Goal: Transaction & Acquisition: Subscribe to service/newsletter

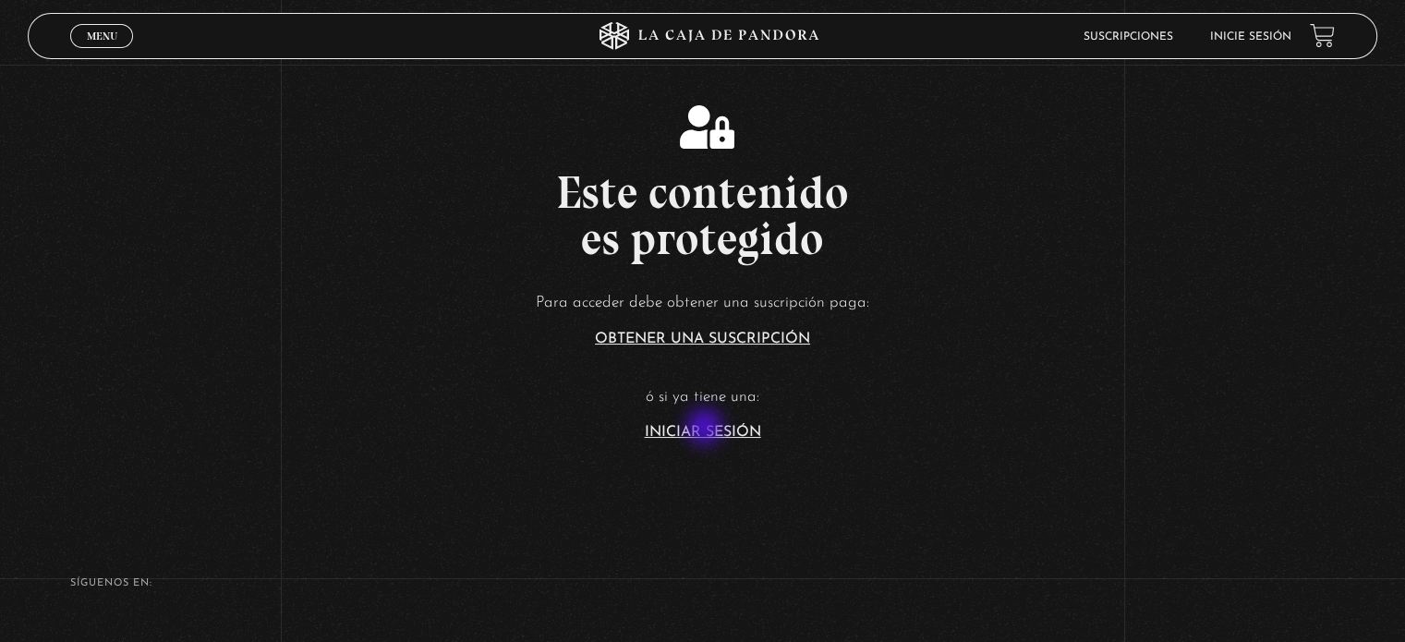
click at [707, 429] on link "Iniciar Sesión" at bounding box center [703, 432] width 116 height 15
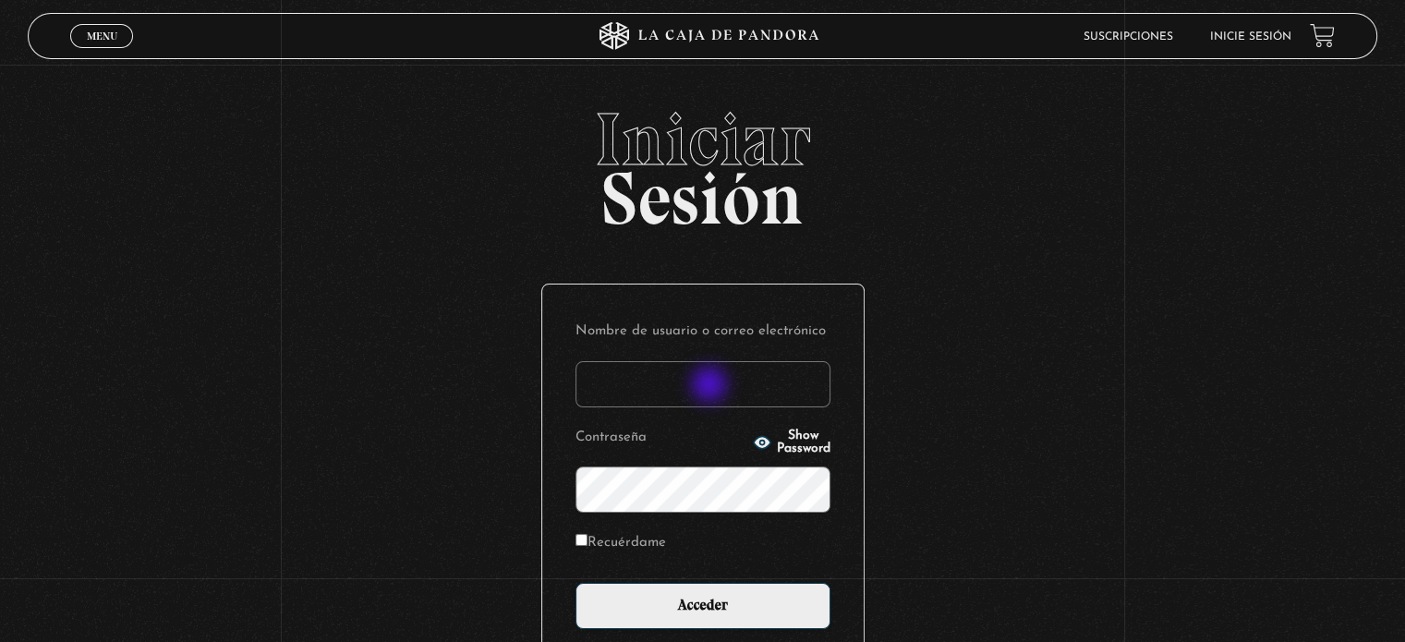
click at [712, 386] on input "Nombre de usuario o correo electrónico" at bounding box center [703, 384] width 255 height 46
type input "Zuly"
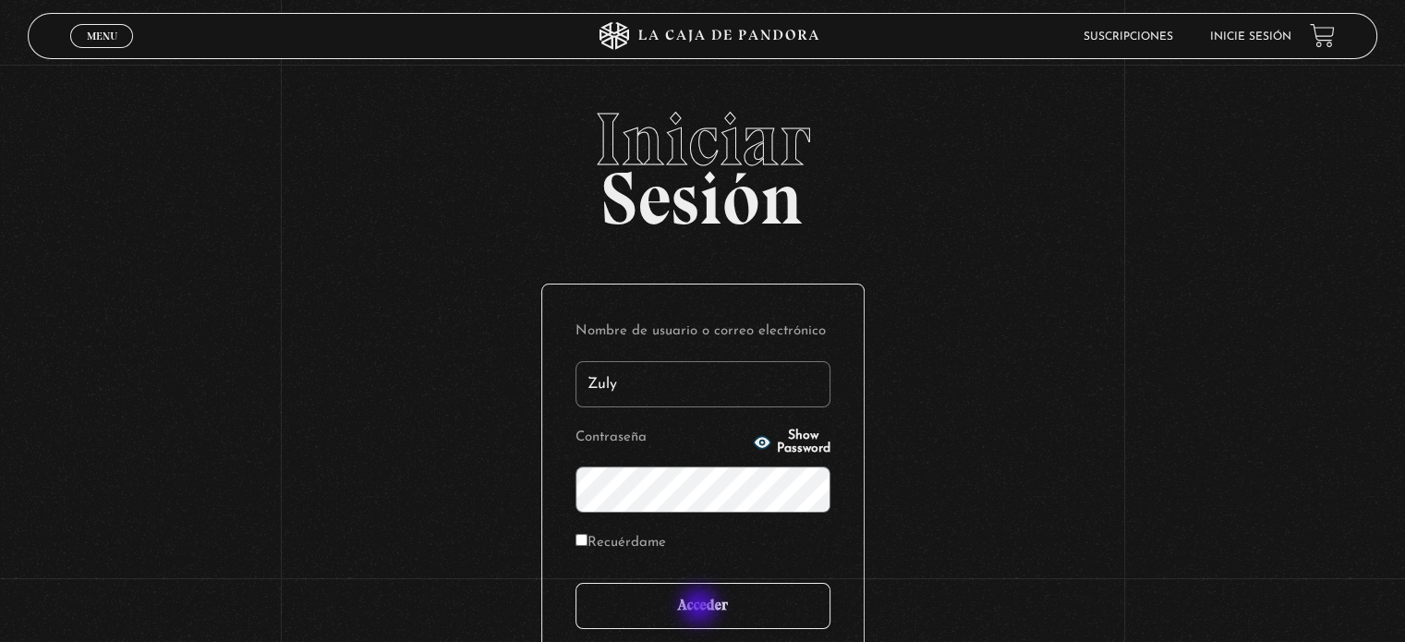
click at [704, 610] on input "Acceder" at bounding box center [703, 606] width 255 height 46
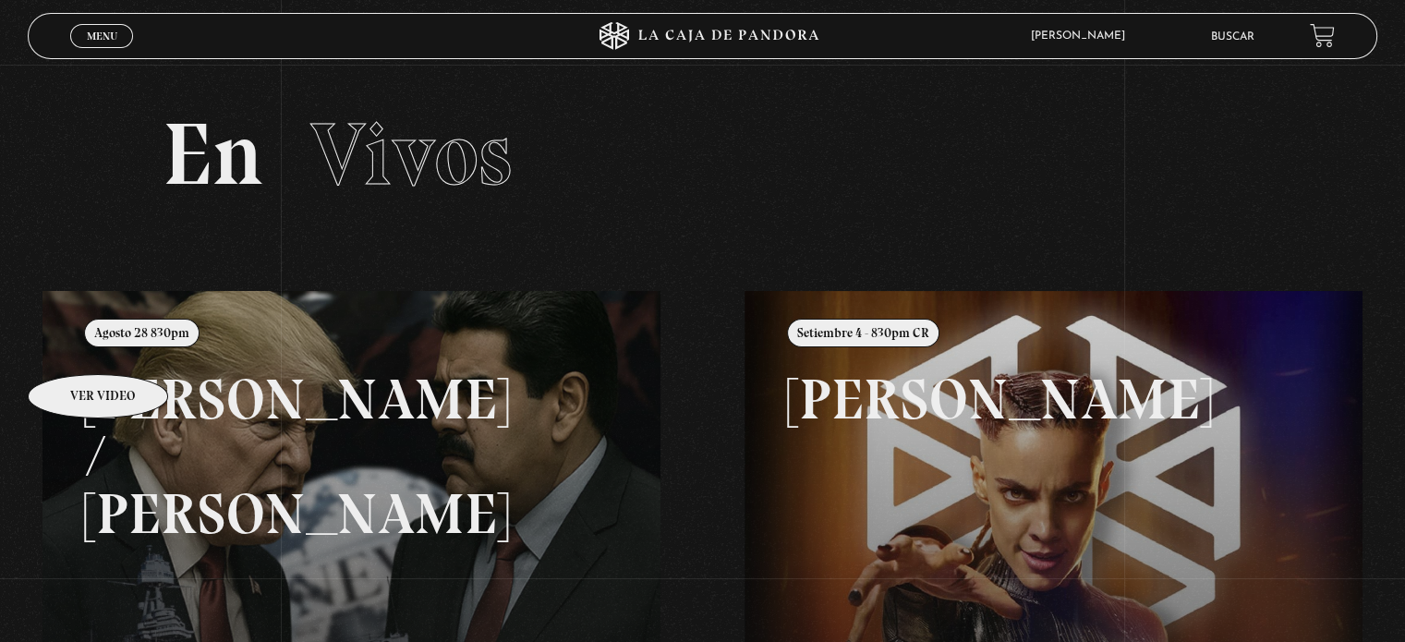
click at [74, 347] on link at bounding box center [745, 612] width 1405 height 642
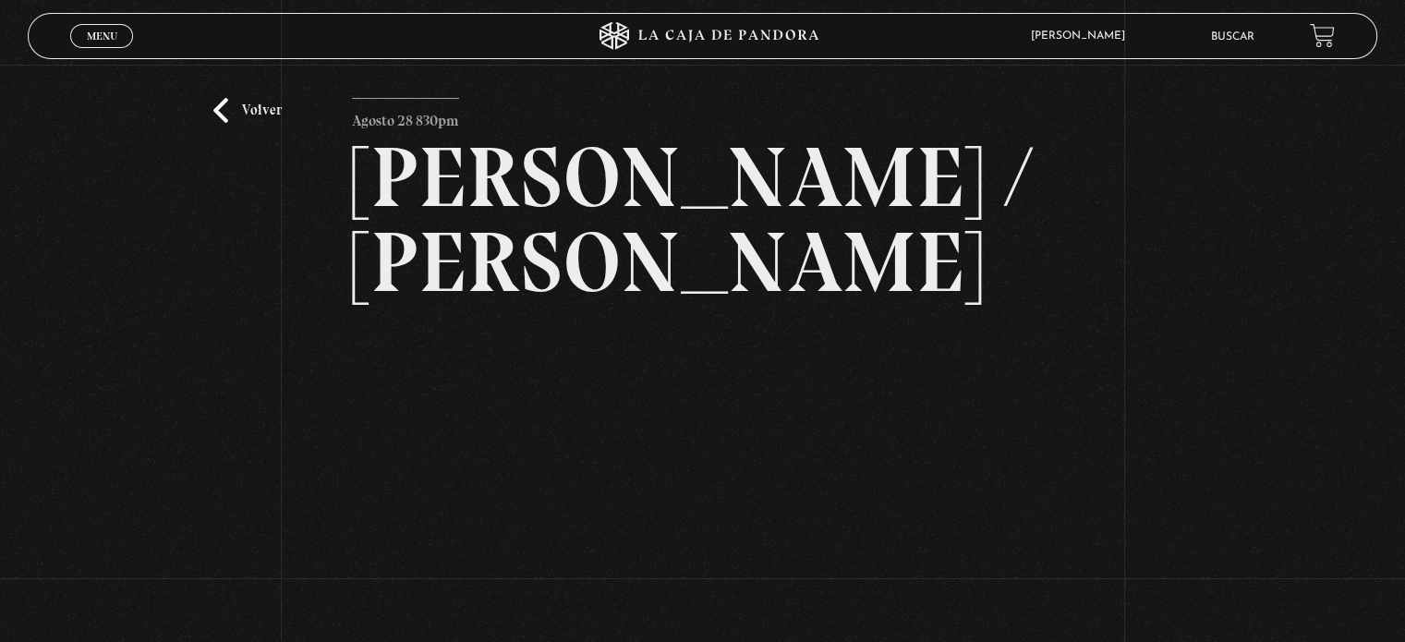
scroll to position [117, 0]
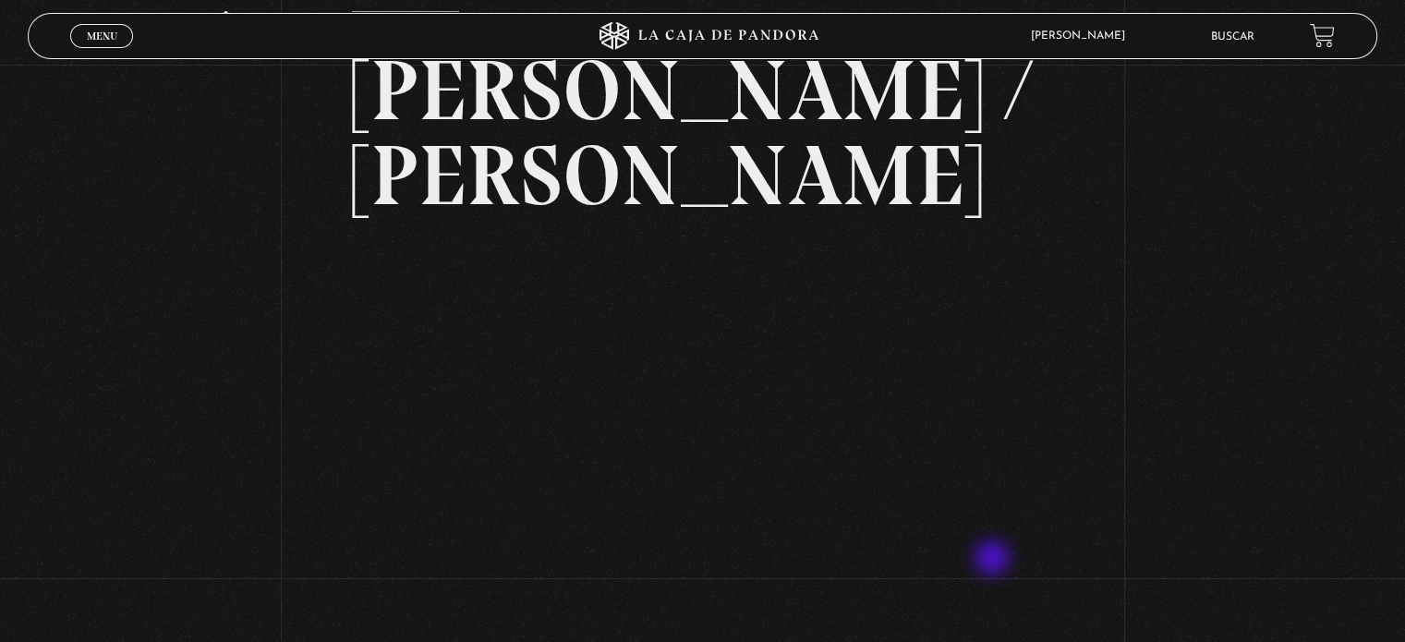
click at [994, 560] on div "Volver Agosto 28 830pm [PERSON_NAME] / [GEOGRAPHIC_DATA]" at bounding box center [702, 344] width 701 height 666
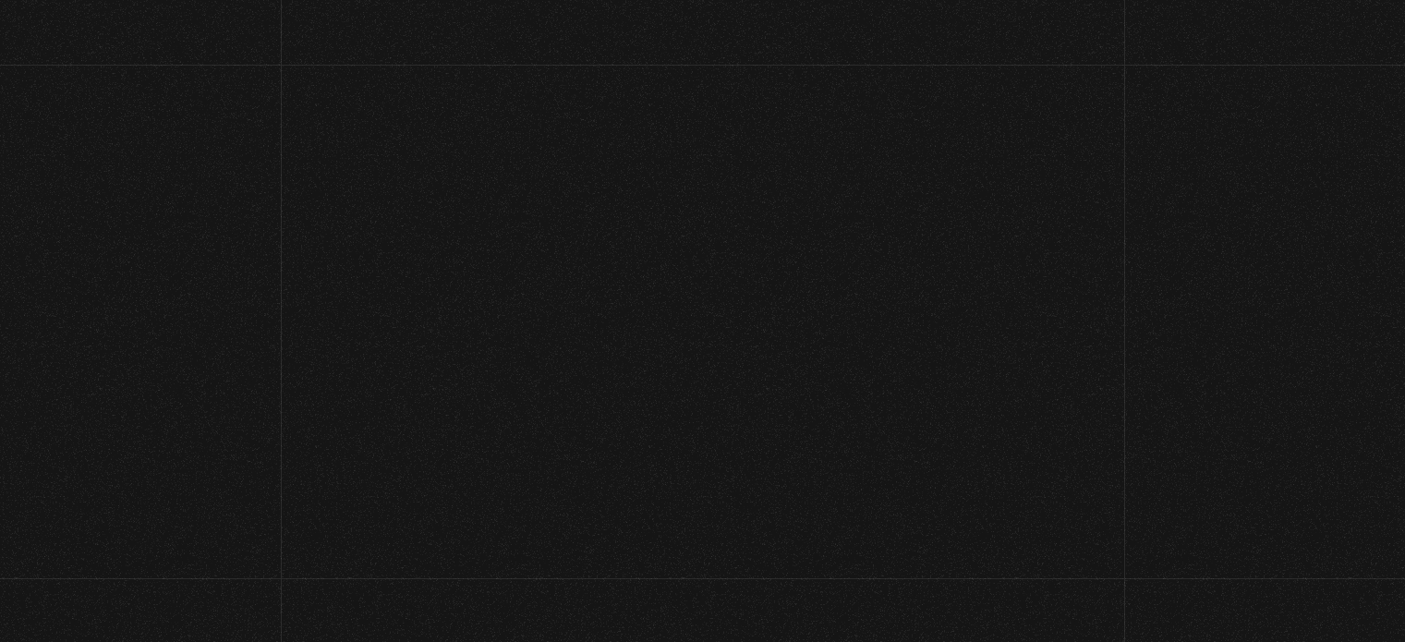
scroll to position [117, 0]
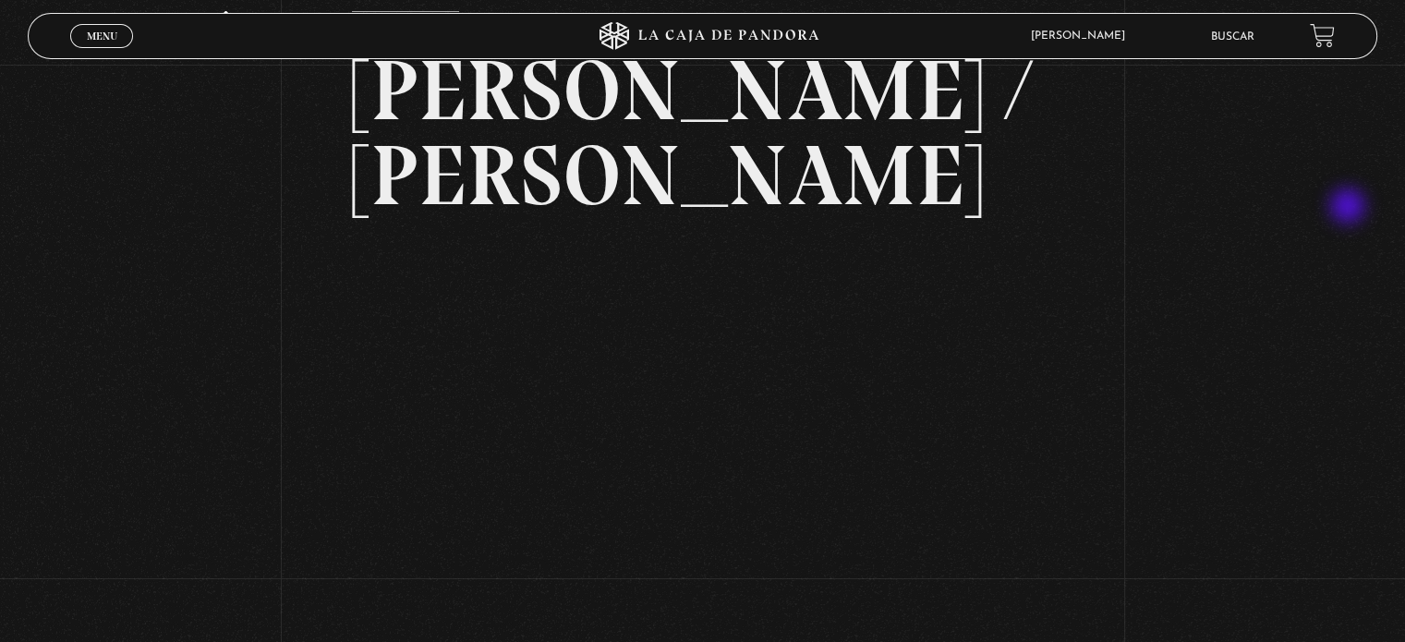
click at [1350, 208] on div "Volver Agosto 28 830pm [PERSON_NAME] / [GEOGRAPHIC_DATA]" at bounding box center [702, 312] width 1405 height 730
click at [239, 271] on div "Volver Agosto 28 830pm [PERSON_NAME] / [GEOGRAPHIC_DATA]" at bounding box center [702, 312] width 1405 height 730
click at [1273, 426] on div "Volver Agosto 28 830pm [PERSON_NAME] / [GEOGRAPHIC_DATA]" at bounding box center [702, 312] width 1405 height 730
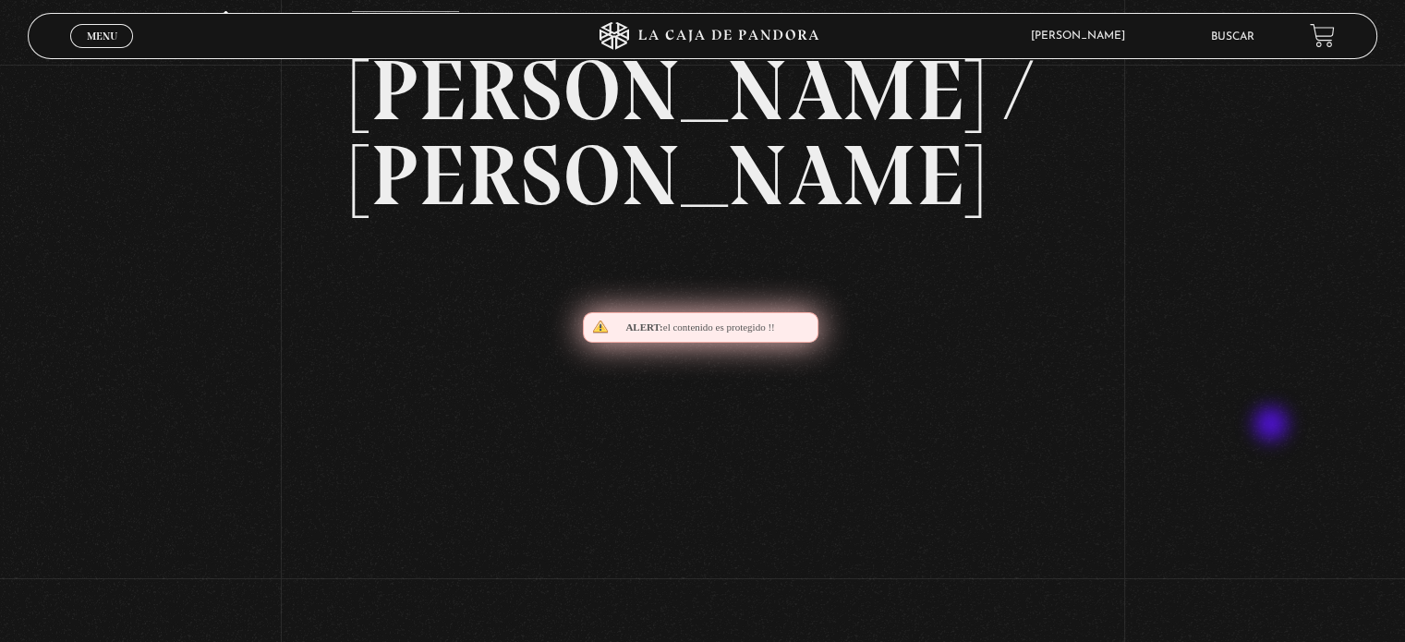
click at [1273, 426] on div "Volver Agosto 28 830pm Trump / Maduro" at bounding box center [702, 312] width 1405 height 730
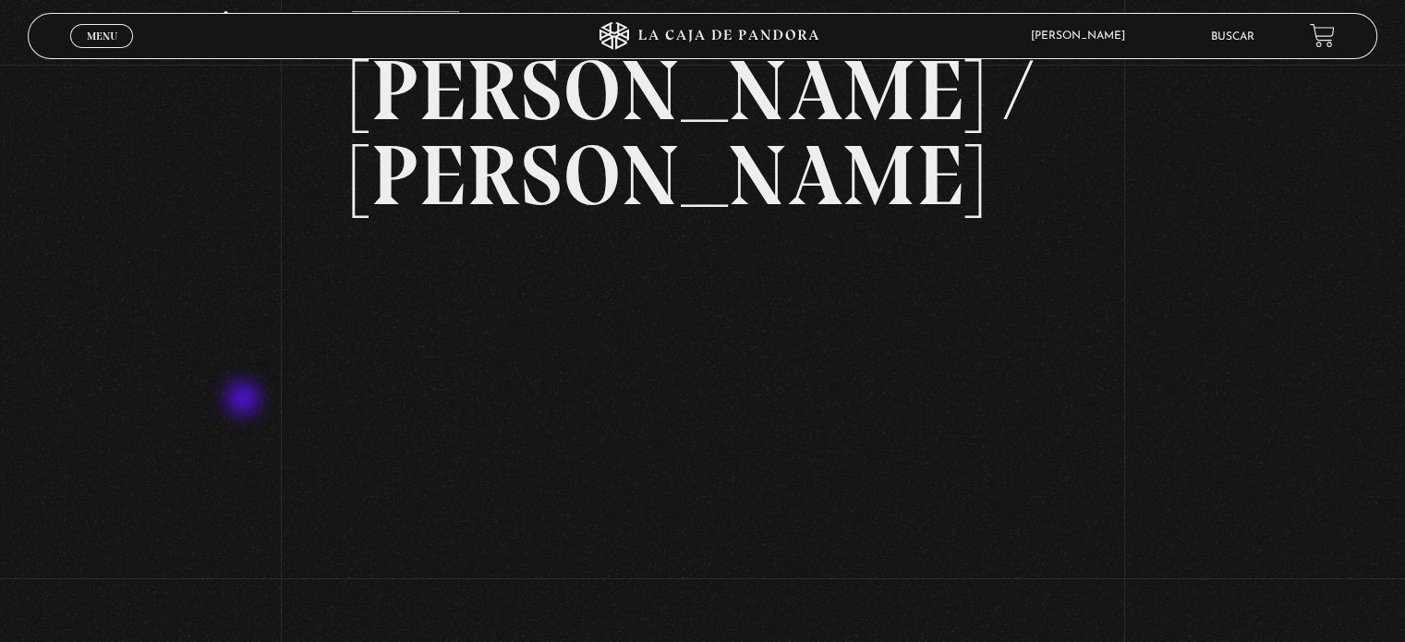
click at [245, 400] on div "Volver Agosto 28 830pm Trump / Maduro" at bounding box center [702, 312] width 1405 height 730
